Goal: Navigation & Orientation: Understand site structure

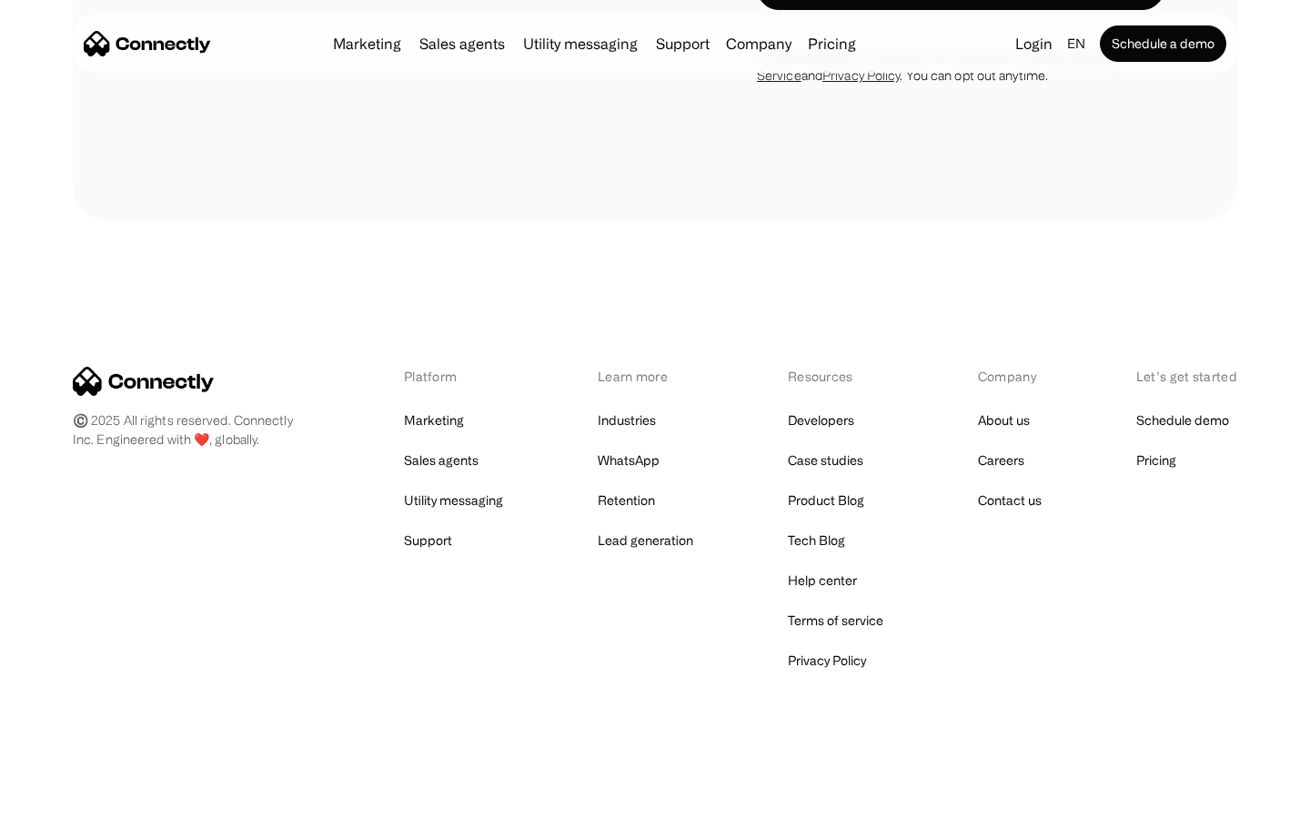
scroll to position [6121, 0]
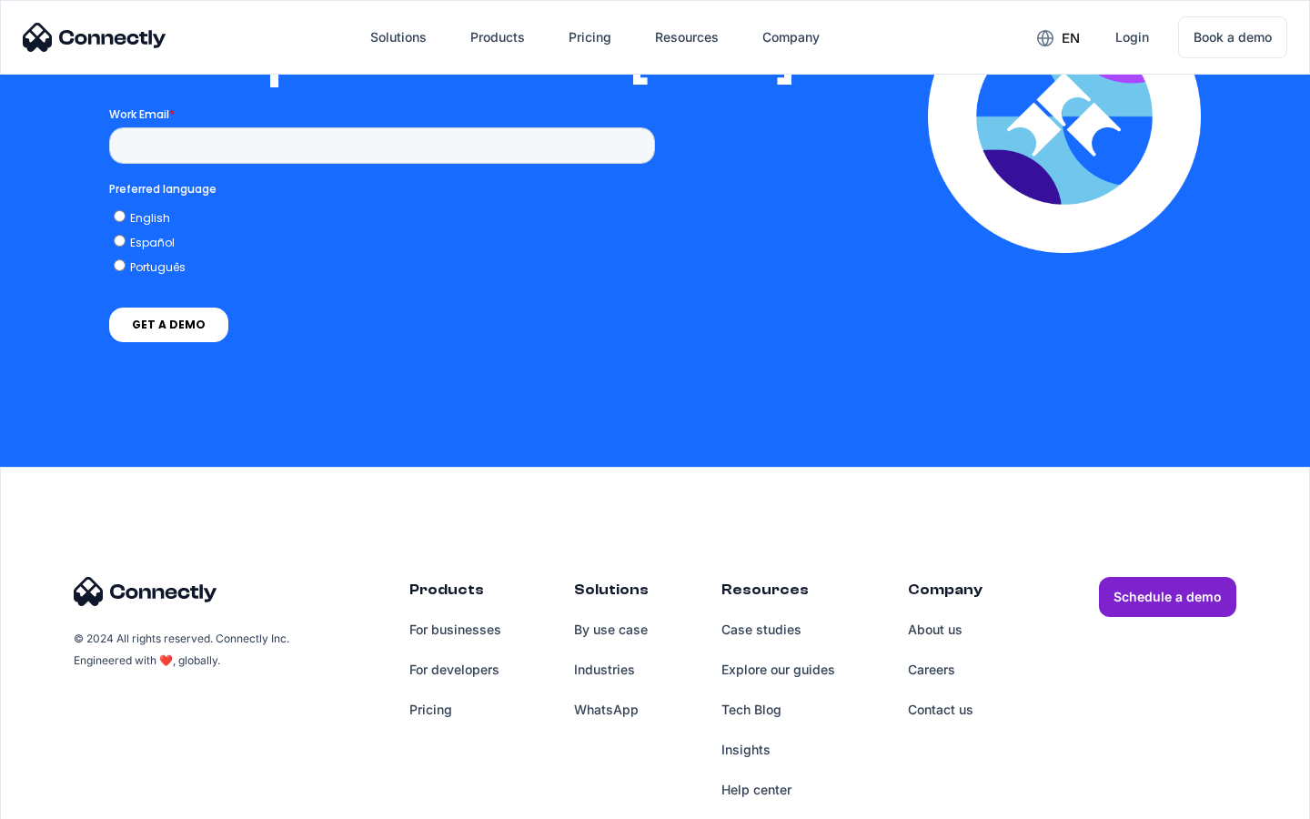
scroll to position [3700, 0]
